Goal: Task Accomplishment & Management: Manage account settings

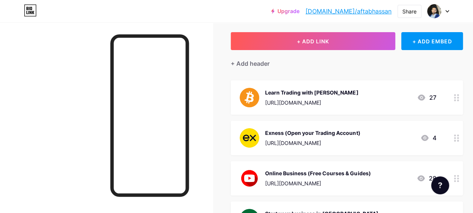
scroll to position [75, 0]
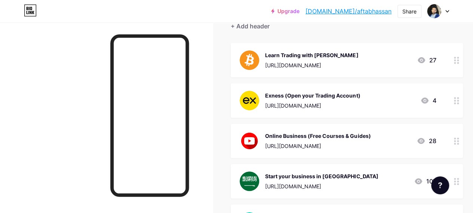
click at [458, 61] on icon at bounding box center [456, 60] width 5 height 7
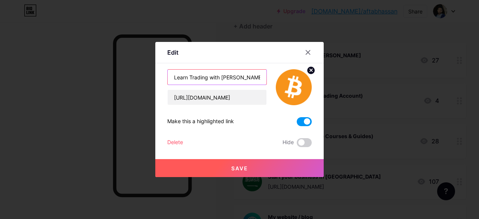
drag, startPoint x: 240, startPoint y: 77, endPoint x: 172, endPoint y: 77, distance: 68.5
click at [172, 77] on input "Learn Trading with [PERSON_NAME]" at bounding box center [217, 77] width 99 height 15
type input "Trade with [PERSON_NAME]"
click at [281, 172] on button "Save" at bounding box center [239, 168] width 168 height 18
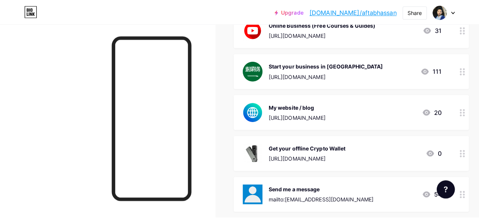
scroll to position [0, 0]
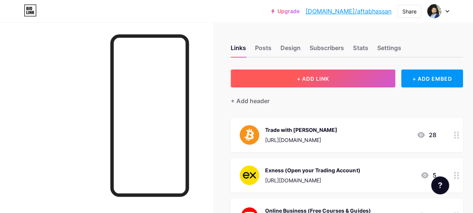
click at [346, 78] on button "+ ADD LINK" at bounding box center [313, 79] width 165 height 18
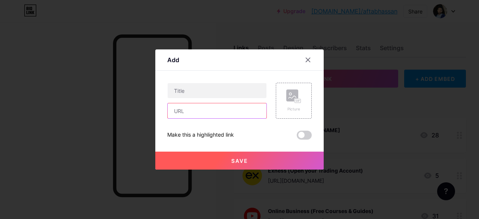
click at [204, 111] on input "text" at bounding box center [217, 110] width 99 height 15
paste input "[URL][DOMAIN_NAME]"
type input "[URL][DOMAIN_NAME]"
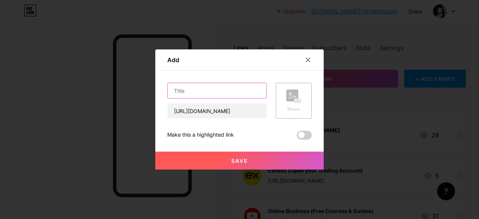
click at [229, 95] on input "text" at bounding box center [217, 90] width 99 height 15
type input "Join my Special Trading Community"
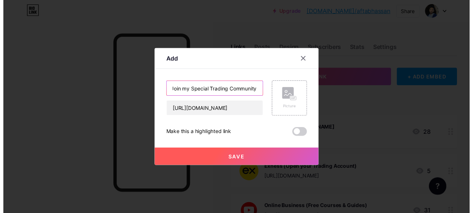
scroll to position [0, 0]
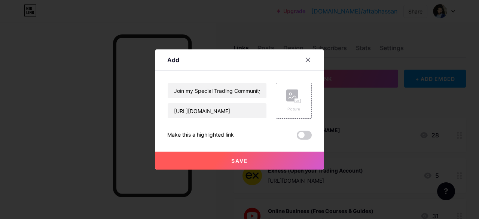
click at [263, 160] on button "Save" at bounding box center [239, 161] width 168 height 18
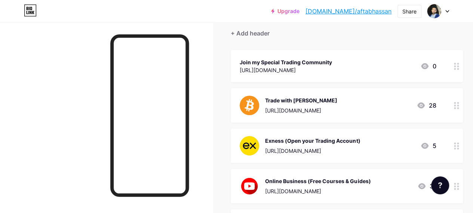
scroll to position [75, 0]
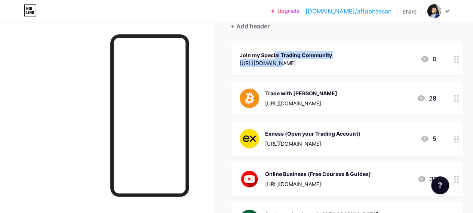
drag, startPoint x: 243, startPoint y: 55, endPoint x: 244, endPoint y: 72, distance: 16.9
click at [244, 72] on div "Join my Special Trading Community [URL][DOMAIN_NAME] 0" at bounding box center [347, 59] width 232 height 32
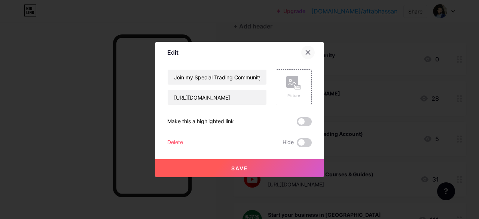
click at [306, 52] on icon at bounding box center [308, 52] width 6 height 6
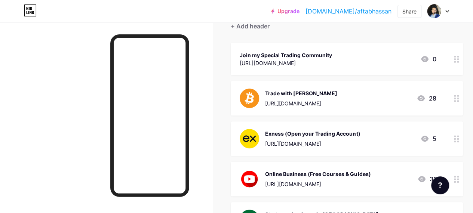
click at [447, 44] on div "Join my Special Trading Community [URL][DOMAIN_NAME] 0" at bounding box center [347, 59] width 232 height 32
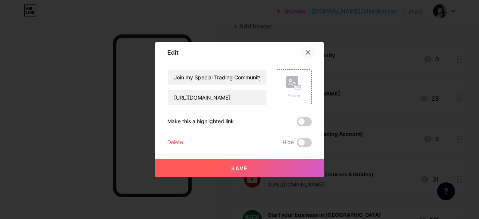
click at [307, 51] on icon at bounding box center [308, 53] width 4 height 4
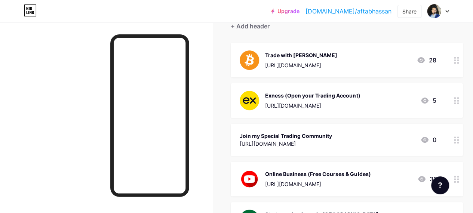
click at [307, 51] on div "Trade with [PERSON_NAME]" at bounding box center [301, 55] width 72 height 8
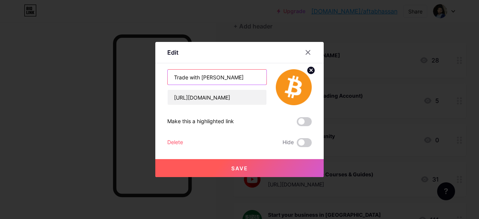
drag, startPoint x: 223, startPoint y: 75, endPoint x: 104, endPoint y: 83, distance: 118.8
click at [103, 83] on div "Edit Content YouTube Play YouTube video without leaving your page. ADD Vimeo Pl…" at bounding box center [239, 109] width 479 height 219
type input "Learn Trading with [PERSON_NAME]"
click at [269, 166] on button "Save" at bounding box center [239, 168] width 168 height 18
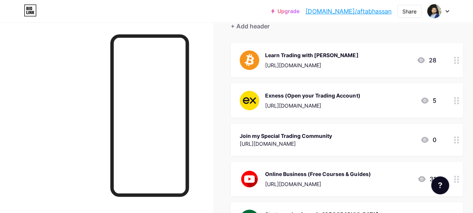
click at [308, 94] on div "Exness (Open your Trading Account)" at bounding box center [312, 96] width 95 height 8
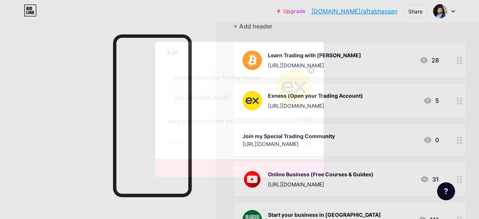
click at [311, 50] on div at bounding box center [307, 52] width 13 height 13
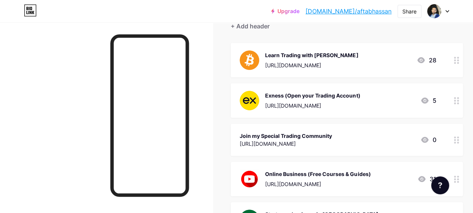
click at [331, 53] on div "Learn Trading with [PERSON_NAME]" at bounding box center [311, 55] width 93 height 8
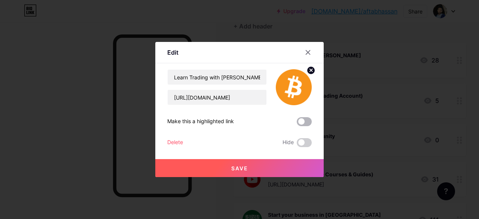
click at [305, 120] on span at bounding box center [304, 121] width 15 height 9
click at [297, 123] on input "checkbox" at bounding box center [297, 123] width 0 height 0
click at [311, 49] on div at bounding box center [307, 52] width 13 height 13
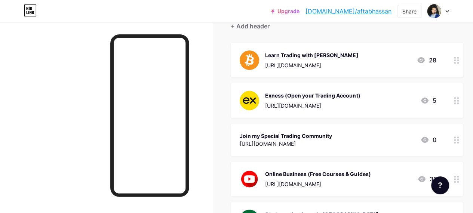
click at [324, 136] on div "Join my Special Trading Community" at bounding box center [286, 136] width 92 height 8
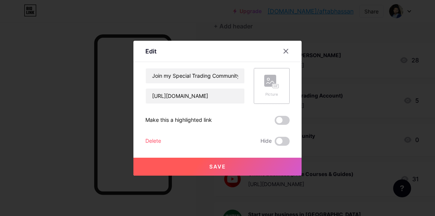
click at [269, 79] on rect at bounding box center [270, 81] width 12 height 12
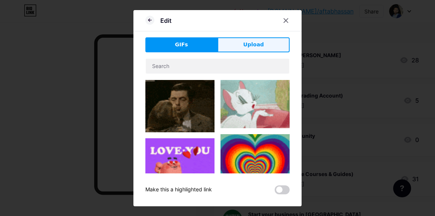
click at [263, 45] on span "Upload" at bounding box center [254, 45] width 21 height 8
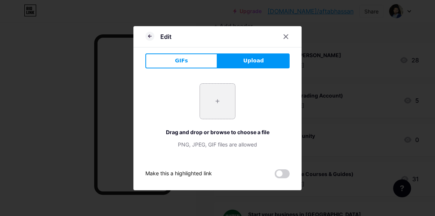
click at [229, 105] on input "file" at bounding box center [217, 101] width 35 height 35
type input "C:\fakepath\718339.png"
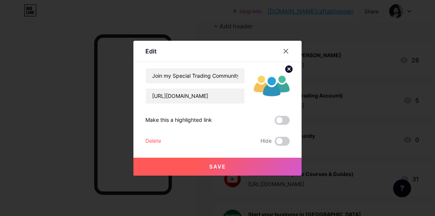
click at [263, 163] on button "Save" at bounding box center [218, 167] width 168 height 18
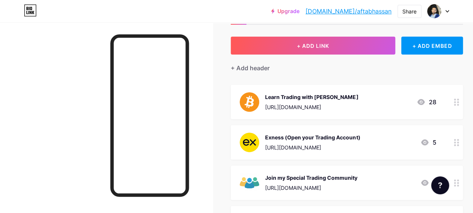
scroll to position [0, 0]
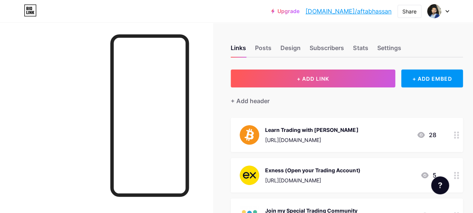
click at [362, 8] on link "[DOMAIN_NAME]/aftabhassan" at bounding box center [349, 11] width 86 height 9
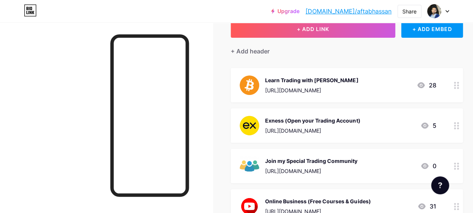
scroll to position [75, 0]
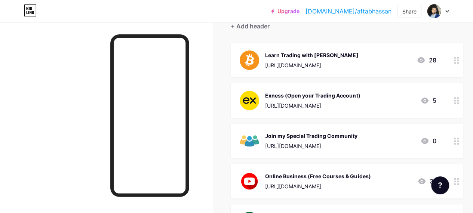
click at [309, 137] on div "Join my Special Trading Community" at bounding box center [311, 136] width 92 height 8
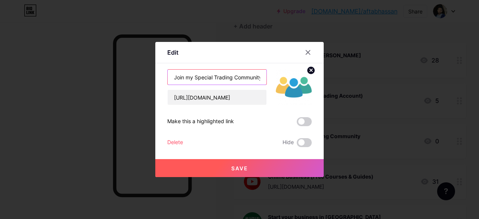
drag, startPoint x: 234, startPoint y: 77, endPoint x: 214, endPoint y: 76, distance: 19.9
click at [215, 77] on input "Join my Special Trading Community" at bounding box center [217, 77] width 99 height 15
click at [213, 76] on input "Join my Special Trading Community" at bounding box center [217, 77] width 99 height 15
drag, startPoint x: 192, startPoint y: 78, endPoint x: 294, endPoint y: 75, distance: 101.8
click at [294, 75] on div "Join my Trading Community [URL][DOMAIN_NAME]" at bounding box center [239, 87] width 144 height 36
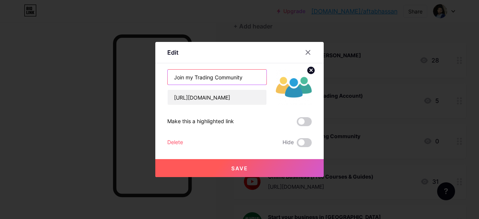
type input "Join my Trading Community"
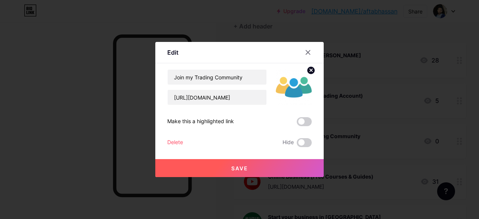
click at [282, 171] on button "Save" at bounding box center [239, 168] width 168 height 18
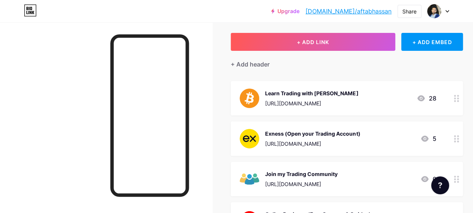
scroll to position [0, 0]
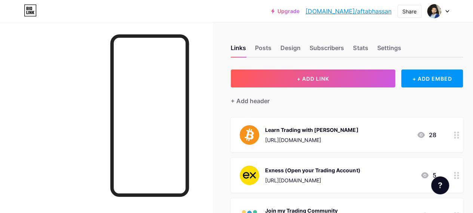
click at [374, 14] on link "[DOMAIN_NAME]/aftabhassan" at bounding box center [349, 11] width 86 height 9
